Goal: Transaction & Acquisition: Purchase product/service

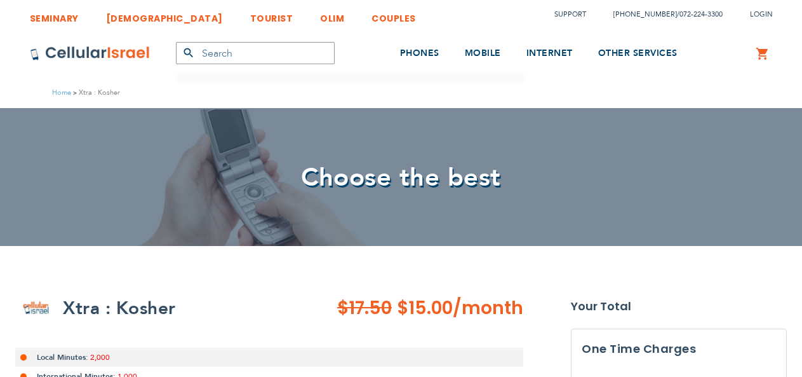
select select
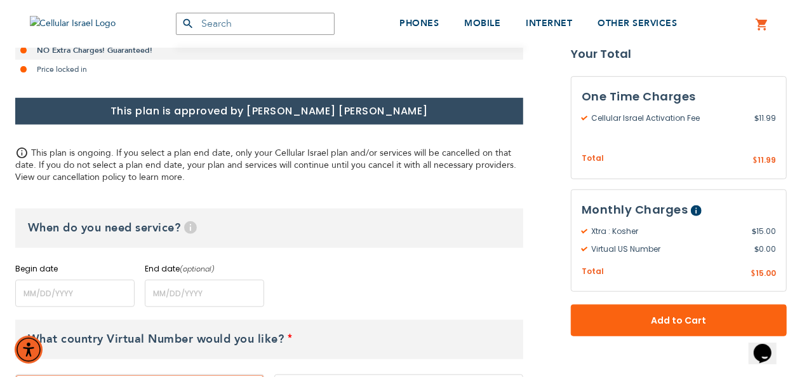
scroll to position [445, 0]
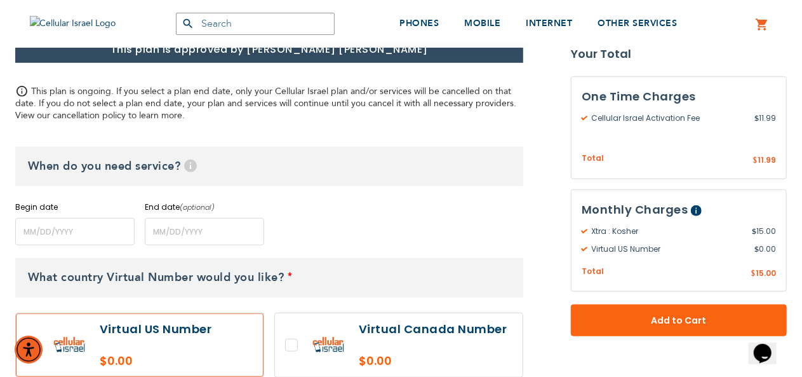
type input "[EMAIL_ADDRESS][DOMAIN_NAME]"
click at [114, 232] on input "name" at bounding box center [74, 231] width 119 height 27
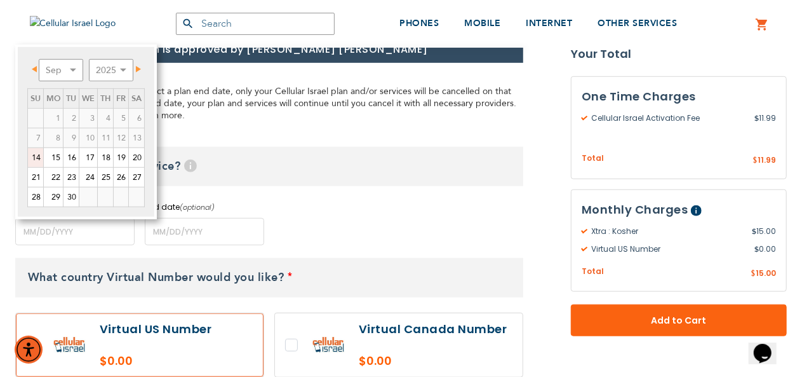
click at [38, 155] on link "14" at bounding box center [35, 157] width 15 height 19
type input "[DATE]"
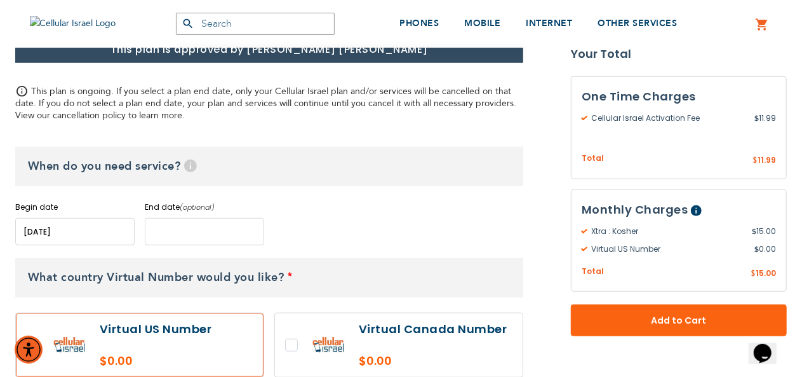
click at [163, 233] on input "name" at bounding box center [204, 231] width 119 height 27
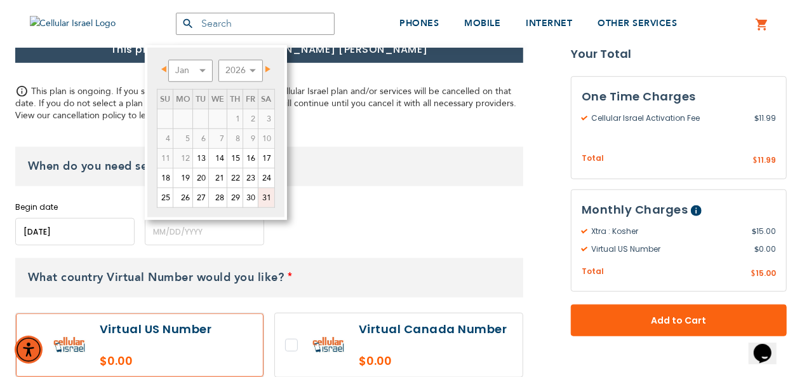
click at [264, 198] on link "31" at bounding box center [265, 197] width 15 height 19
type input "[DATE]"
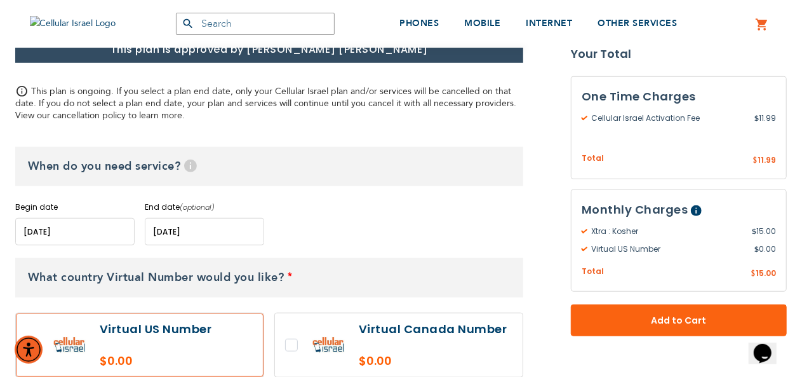
click at [442, 242] on div "Begin date Please enter Start Date End date (optional) Please enter End Date Lo…" at bounding box center [269, 223] width 508 height 44
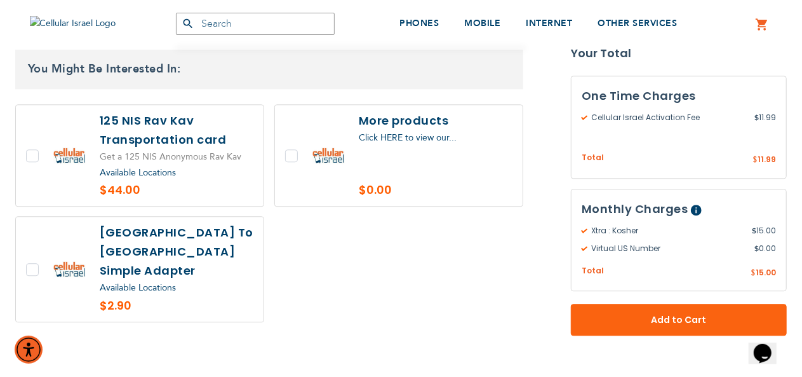
scroll to position [1651, 0]
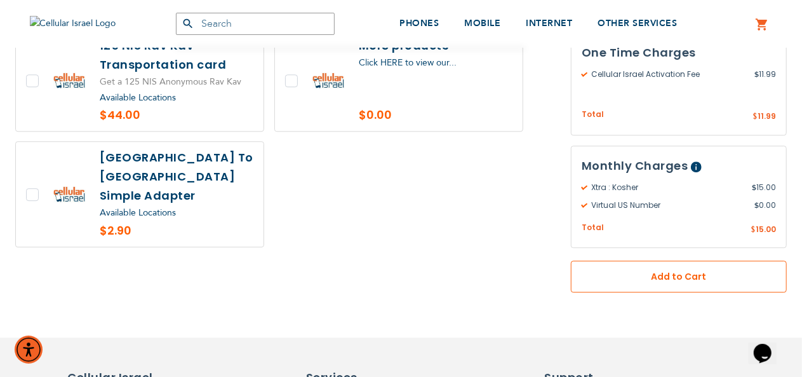
click at [662, 269] on span "Add to Cart" at bounding box center [679, 275] width 132 height 13
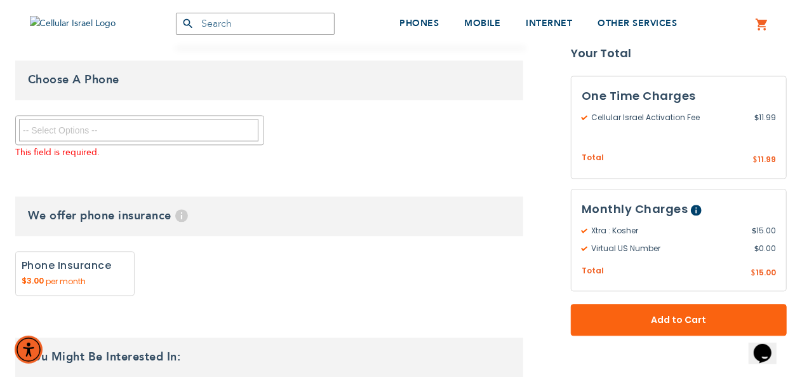
scroll to position [1292, 0]
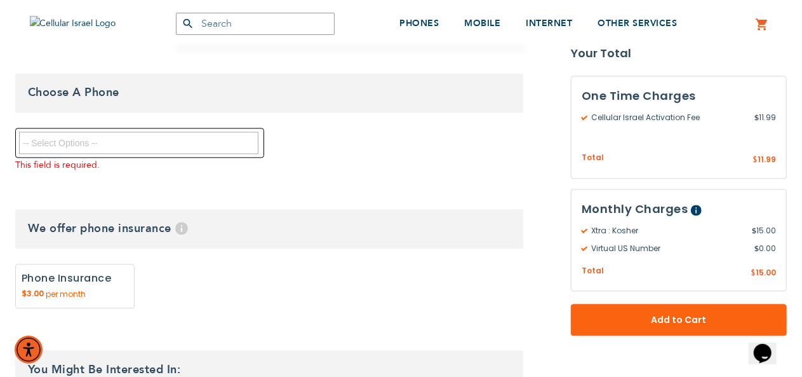
click at [203, 131] on textarea "Search" at bounding box center [138, 142] width 239 height 22
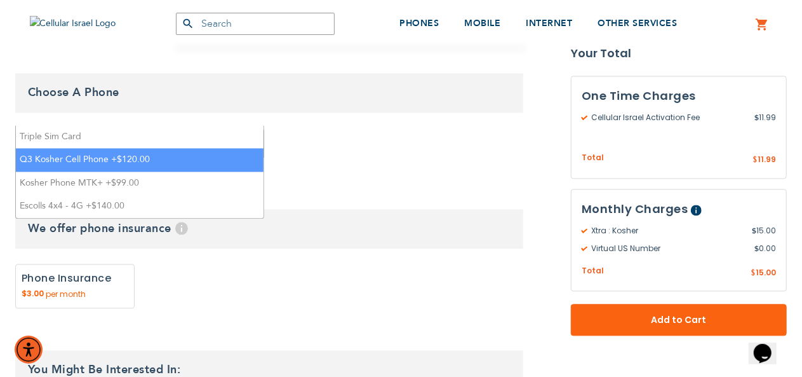
click at [169, 161] on li "Q3 Kosher Cell Phone +$120.00" at bounding box center [140, 159] width 248 height 23
select select "5670"
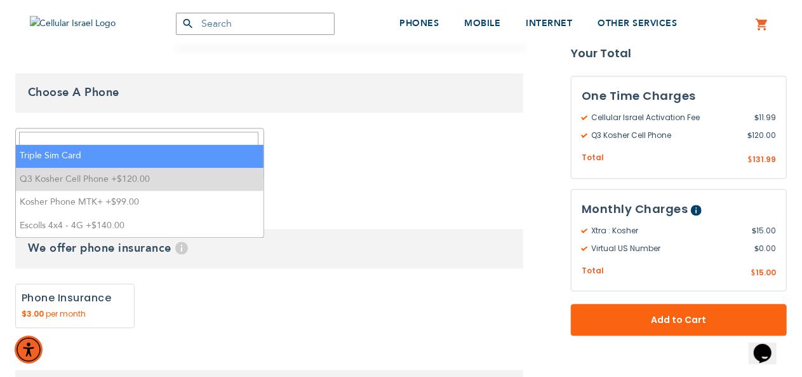
scroll to position [22, 0]
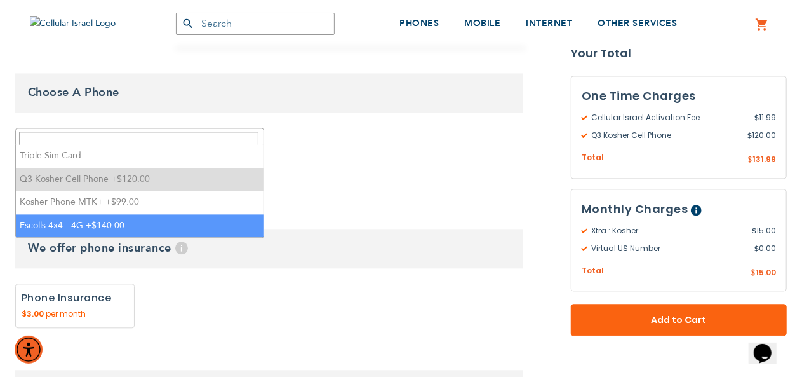
click at [103, 283] on label "Add" at bounding box center [74, 305] width 119 height 44
radio input "true"
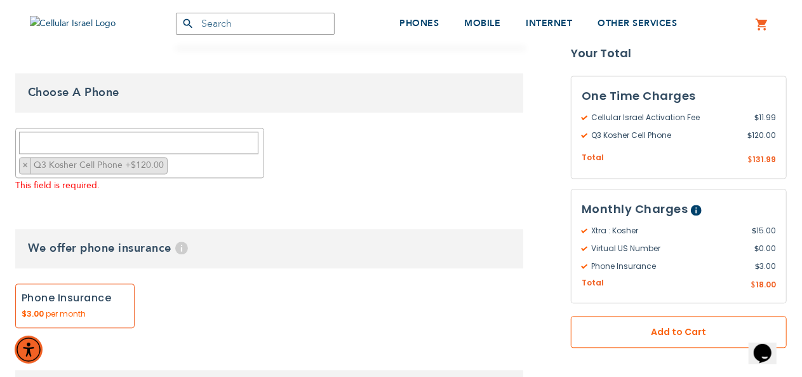
click at [648, 323] on button "Add to Cart" at bounding box center [679, 332] width 216 height 32
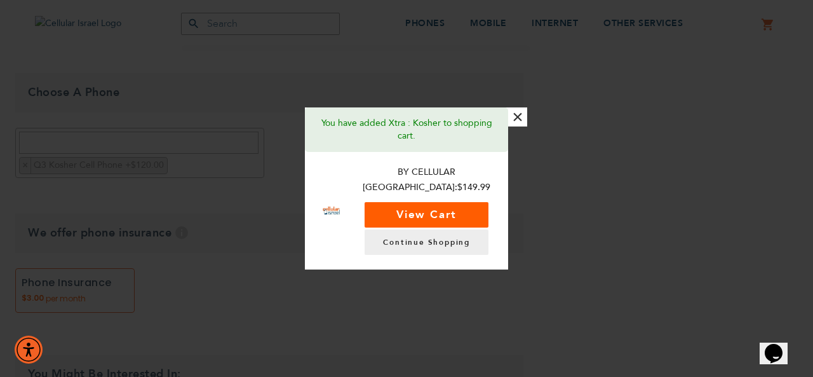
click at [405, 202] on button "View Cart" at bounding box center [427, 214] width 124 height 25
